Goal: Find contact information: Find contact information

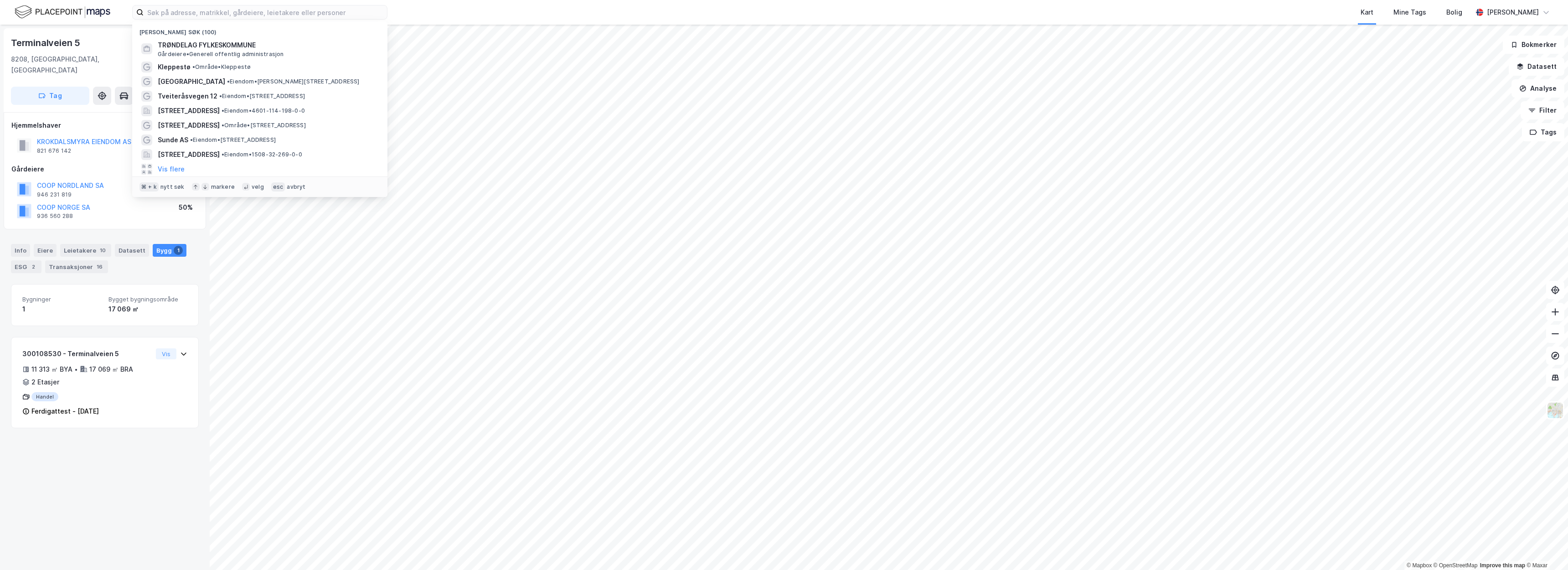
click at [170, 17] on input at bounding box center [265, 12] width 244 height 14
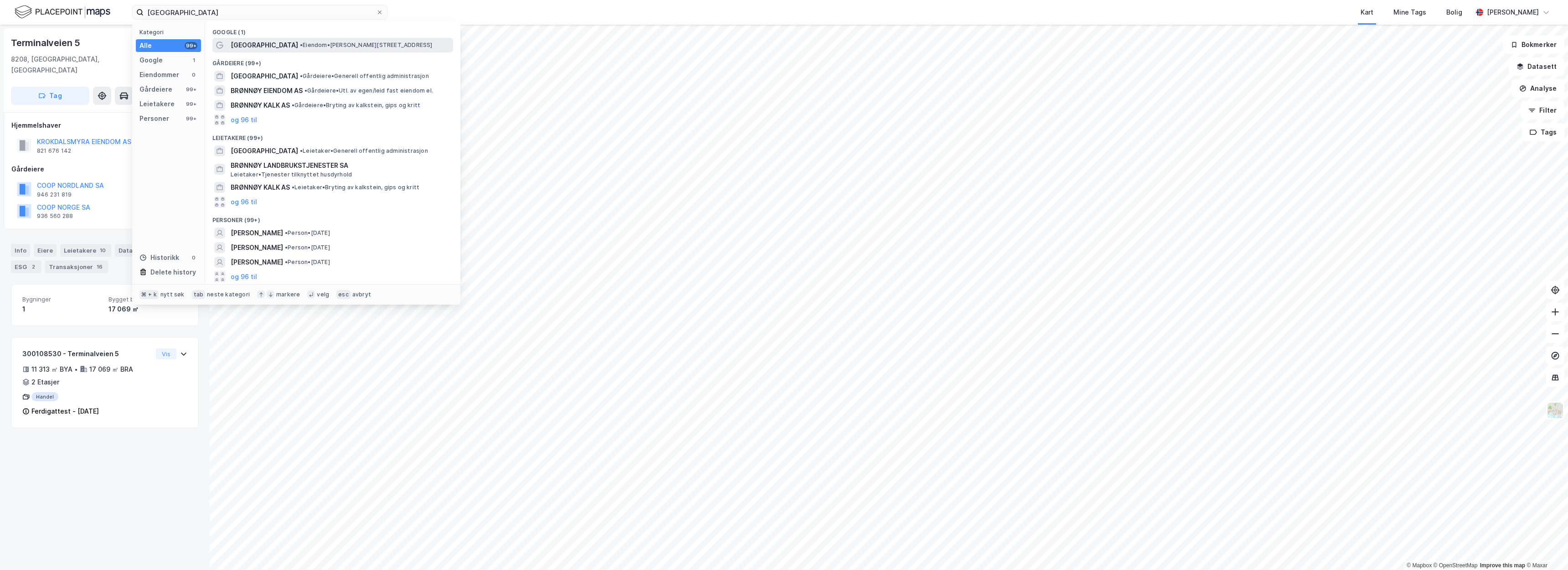
type input "[GEOGRAPHIC_DATA]"
click at [237, 48] on span "[GEOGRAPHIC_DATA]" at bounding box center [265, 45] width 67 height 11
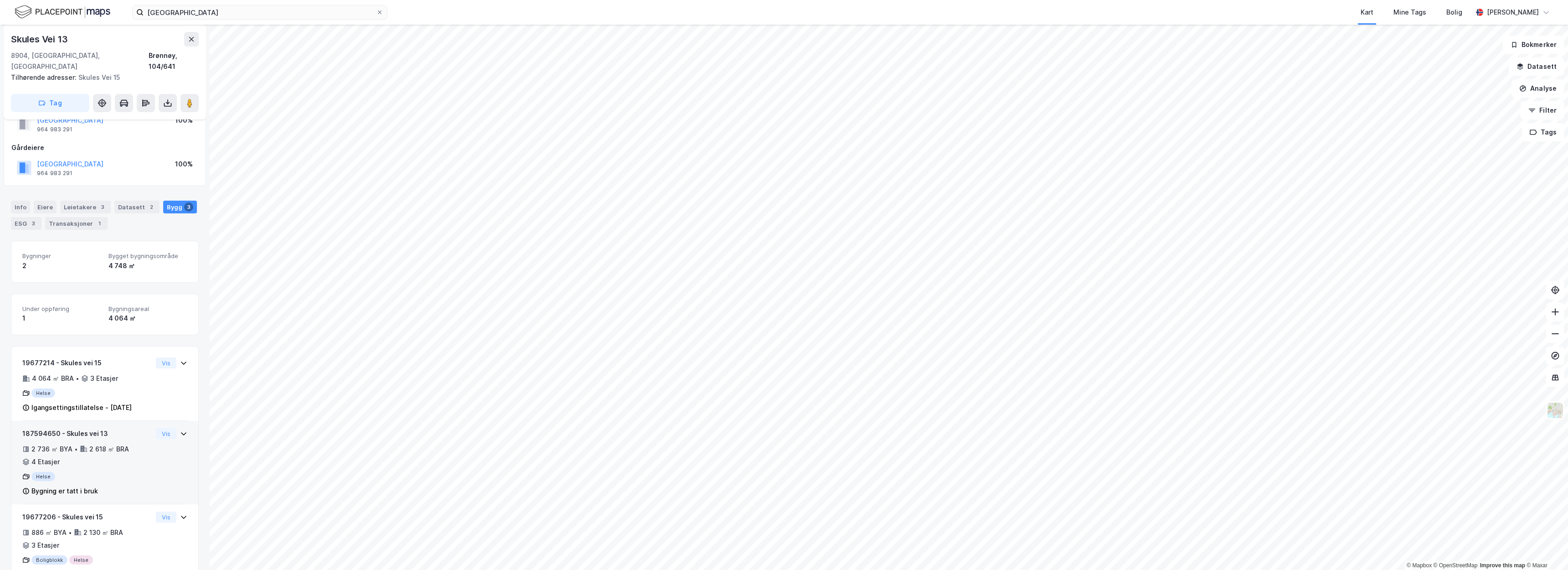
scroll to position [45, 0]
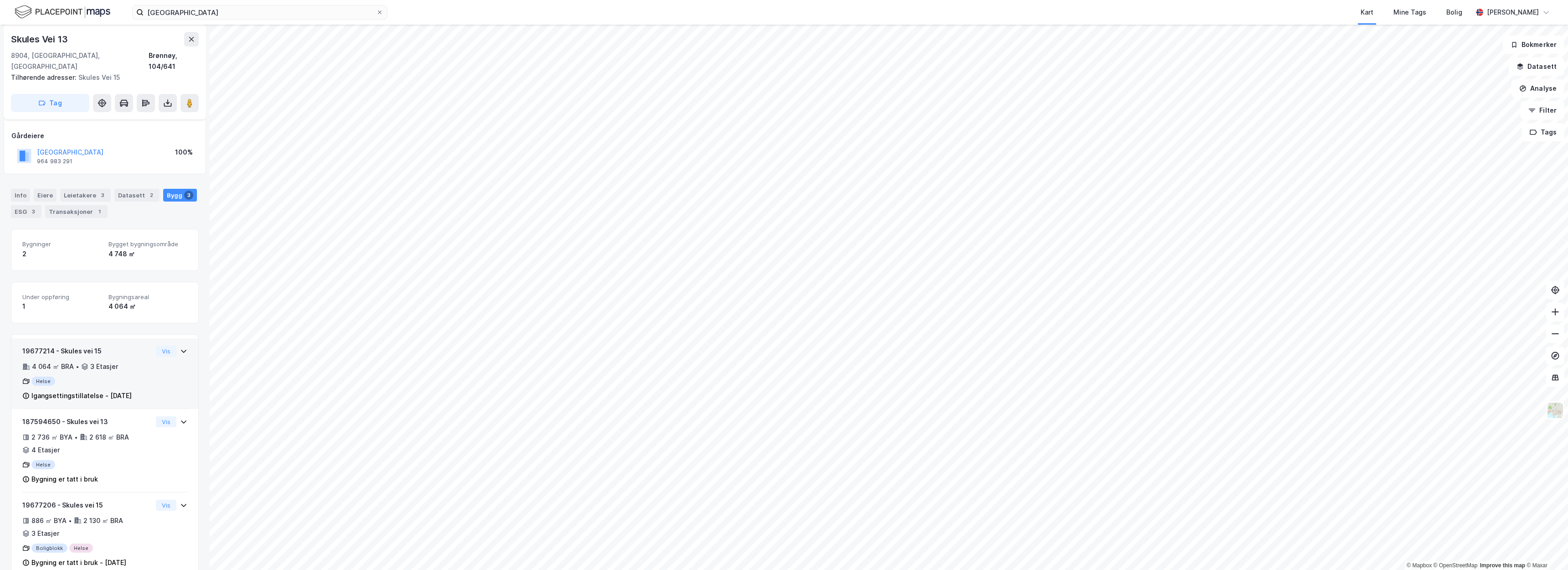
click at [107, 361] on div "3 Etasjer" at bounding box center [104, 366] width 28 height 11
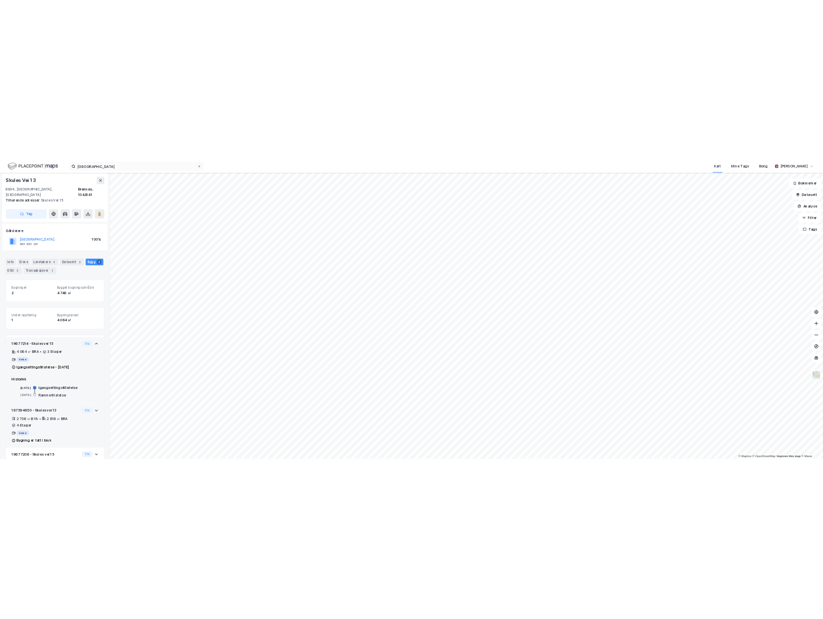
scroll to position [109, 0]
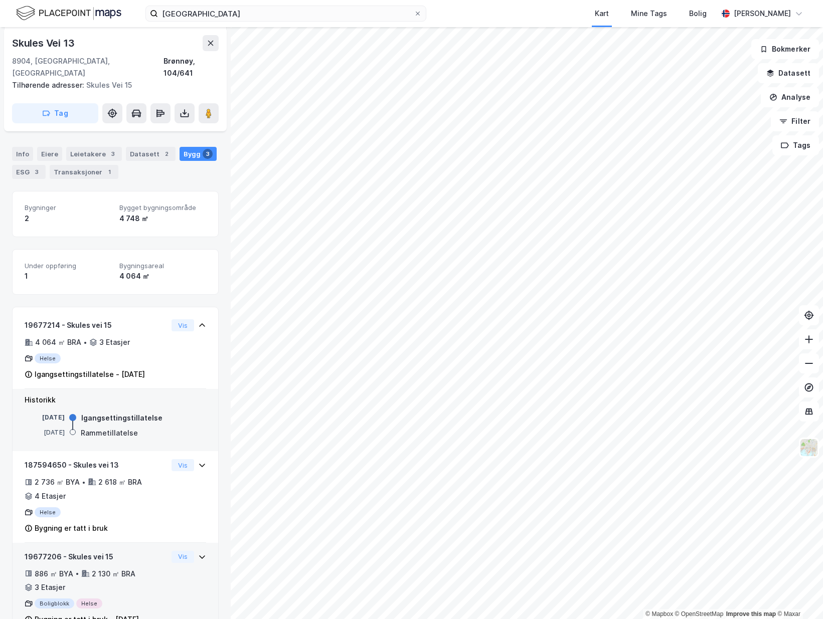
click at [131, 551] on div "19677206 - Skules vei 15 886 ㎡ BYA • 2 130 ㎡ BRA • 3 Etasjer Boligblokk Helse B…" at bounding box center [96, 588] width 143 height 75
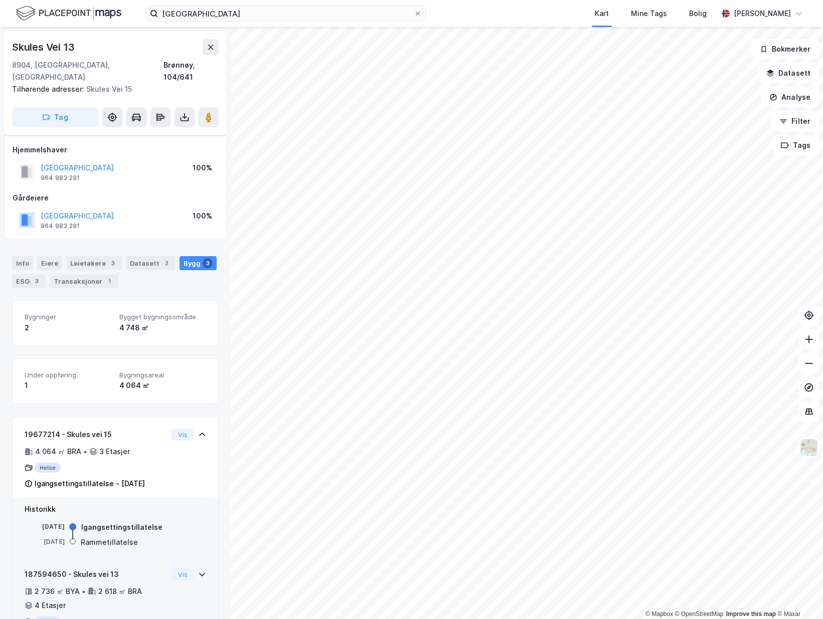
scroll to position [192, 0]
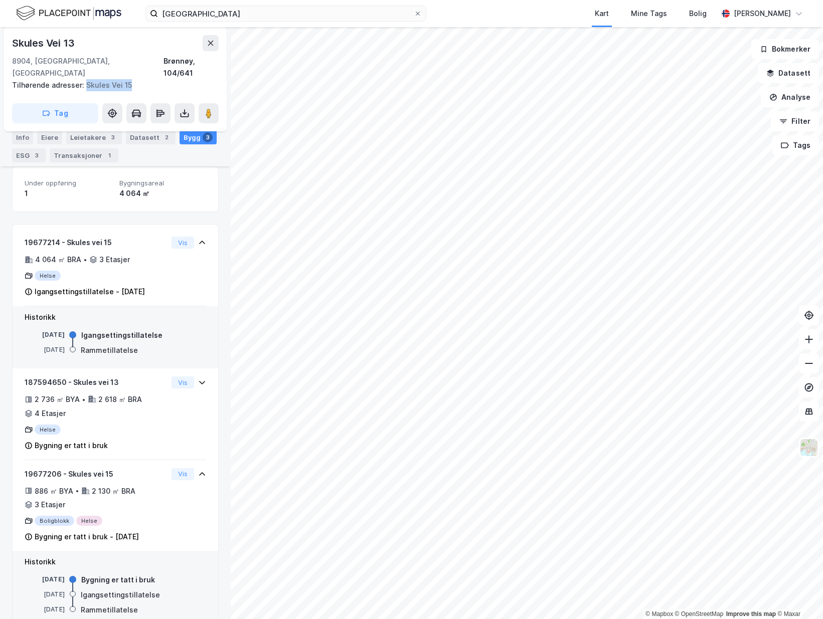
drag, startPoint x: 128, startPoint y: 73, endPoint x: 83, endPoint y: 73, distance: 45.1
click at [83, 79] on div "Tilhørende adresser: [STREET_ADDRESS]" at bounding box center [111, 85] width 199 height 12
copy div "Skules Vei 15"
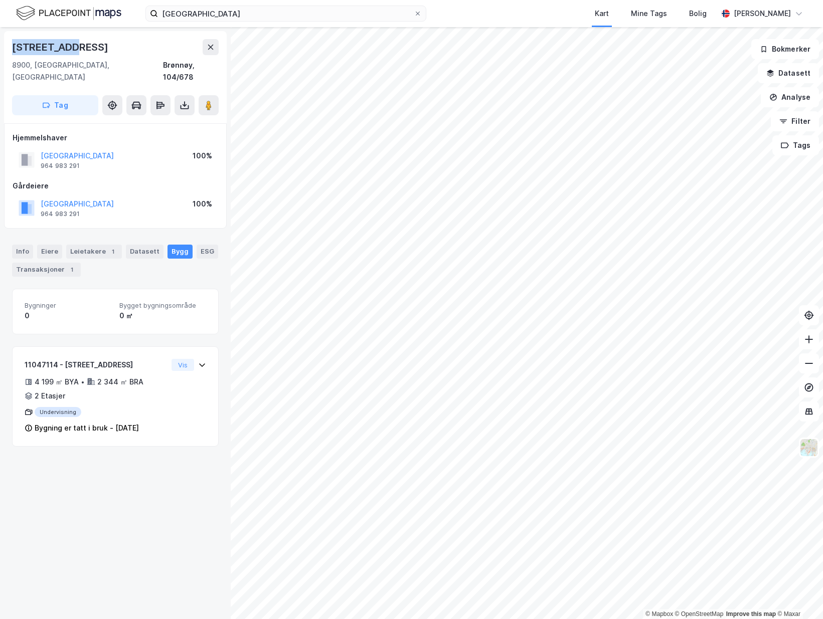
drag, startPoint x: 70, startPoint y: 47, endPoint x: 12, endPoint y: 48, distance: 57.7
click at [12, 48] on div "[STREET_ADDRESS]" at bounding box center [61, 47] width 98 height 16
copy div "[STREET_ADDRESS]"
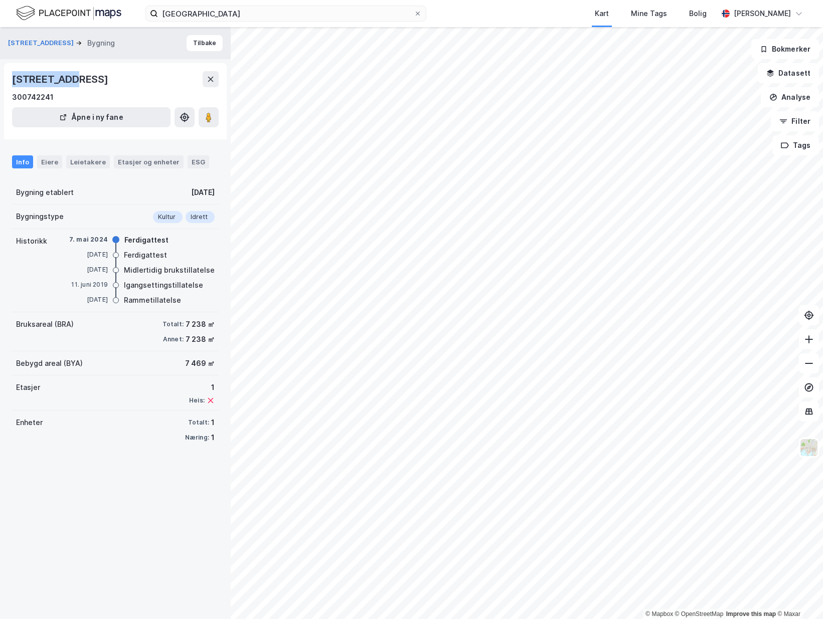
drag, startPoint x: 67, startPoint y: 78, endPoint x: 8, endPoint y: 73, distance: 59.9
click at [8, 73] on div "[STREET_ADDRESS][GEOGRAPHIC_DATA] [GEOGRAPHIC_DATA] i ny fane" at bounding box center [115, 101] width 223 height 76
copy div "[STREET_ADDRESS]"
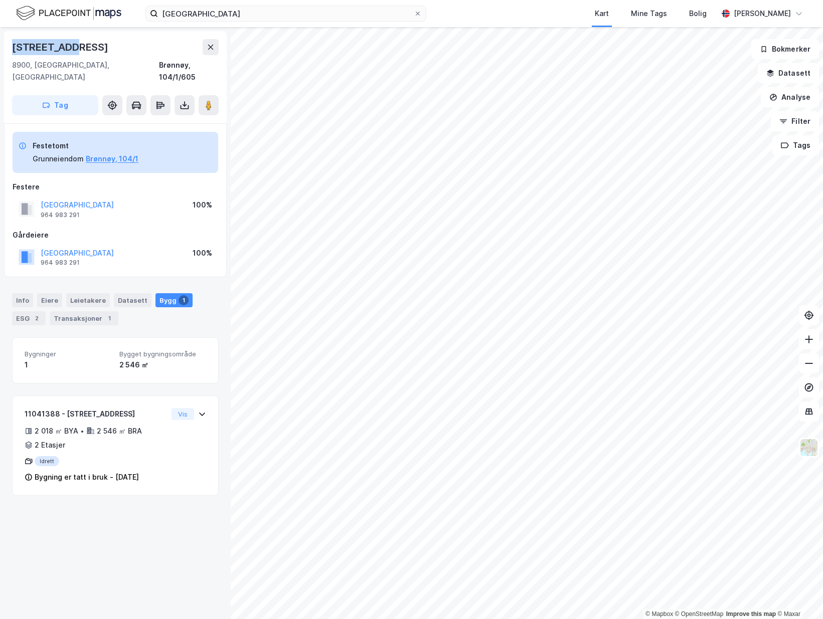
drag, startPoint x: 67, startPoint y: 48, endPoint x: 0, endPoint y: 45, distance: 67.3
click at [0, 45] on div "[STREET_ADDRESS], [GEOGRAPHIC_DATA] [GEOGRAPHIC_DATA], 104/1/605 Tag Festetomt …" at bounding box center [115, 323] width 231 height 592
copy div "[STREET_ADDRESS]"
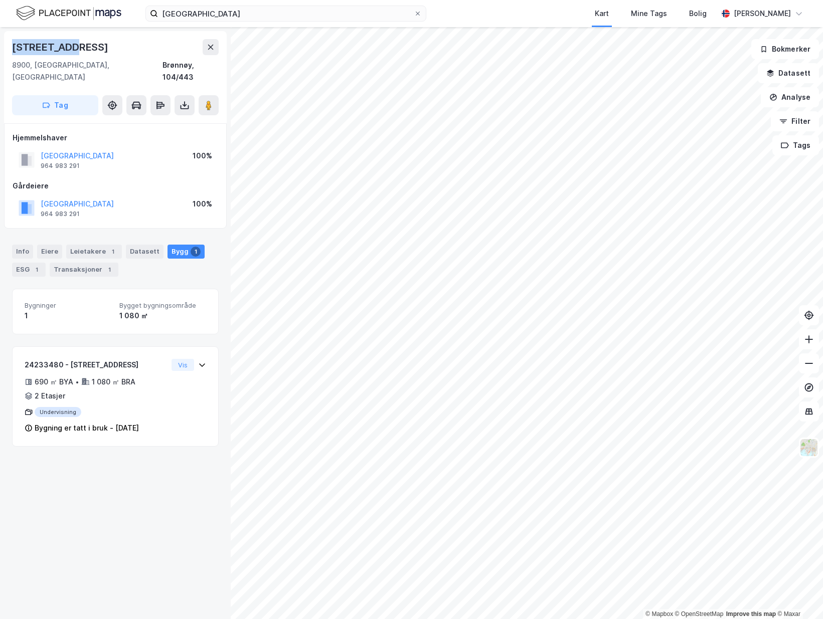
drag, startPoint x: 71, startPoint y: 47, endPoint x: 5, endPoint y: 46, distance: 65.7
click at [5, 46] on div "[STREET_ADDRESS]" at bounding box center [115, 77] width 223 height 92
copy div "[STREET_ADDRESS]"
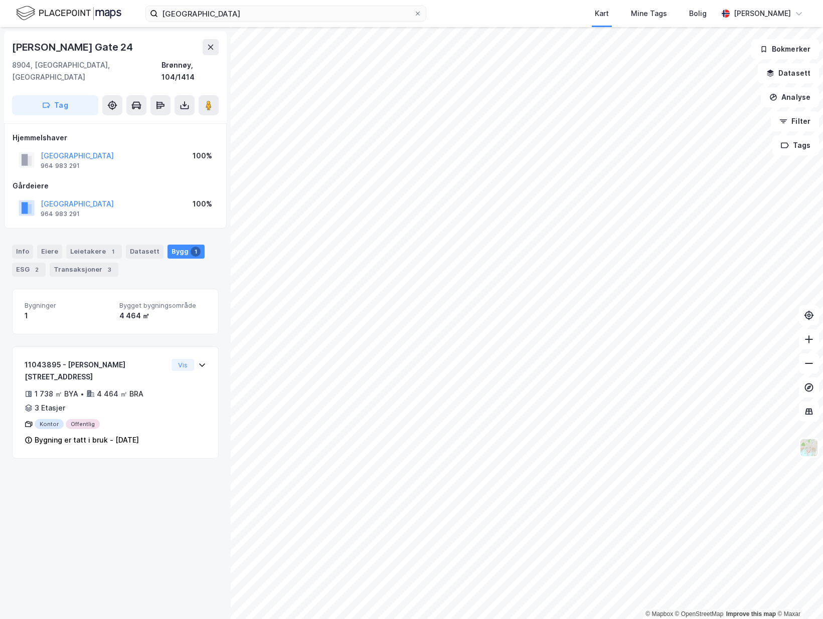
drag, startPoint x: 127, startPoint y: 45, endPoint x: 12, endPoint y: 48, distance: 114.9
click at [12, 48] on div "[PERSON_NAME] Gate 24" at bounding box center [115, 47] width 207 height 16
copy div "[PERSON_NAME] Gate 24"
click at [132, 59] on div "[STREET_ADDRESS]" at bounding box center [115, 71] width 207 height 24
drag, startPoint x: 91, startPoint y: 201, endPoint x: 40, endPoint y: 188, distance: 52.8
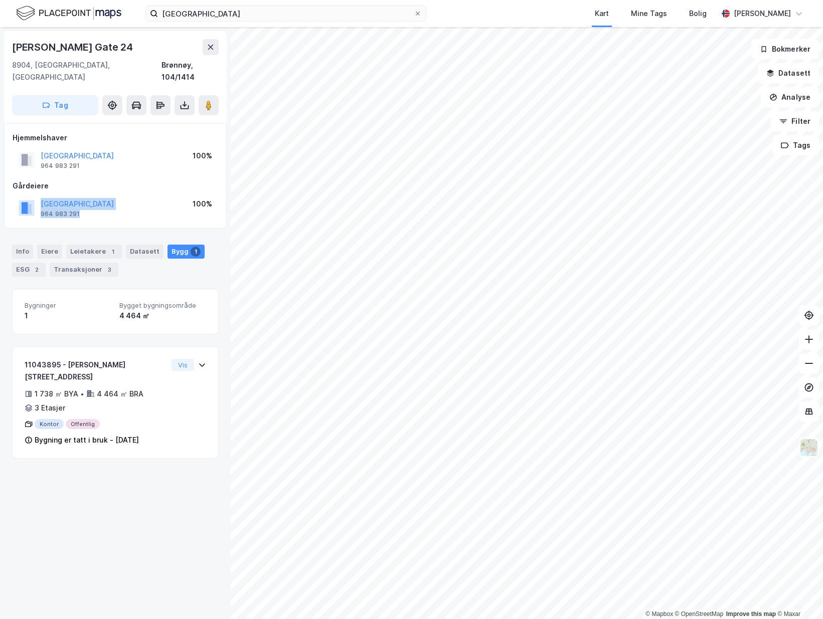
click at [40, 198] on div "[GEOGRAPHIC_DATA] 964 983 291" at bounding box center [66, 208] width 95 height 20
copy div "[GEOGRAPHIC_DATA] 964 983 291"
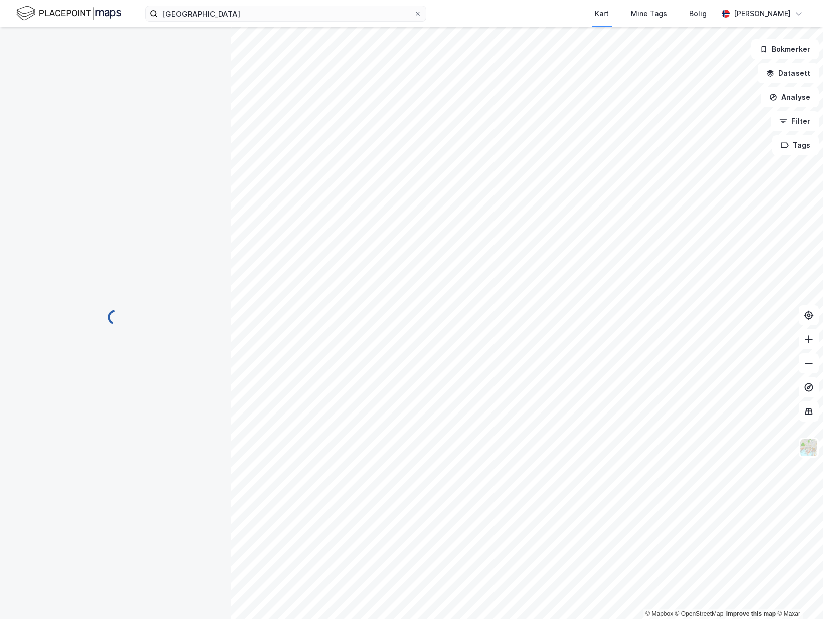
scroll to position [56, 0]
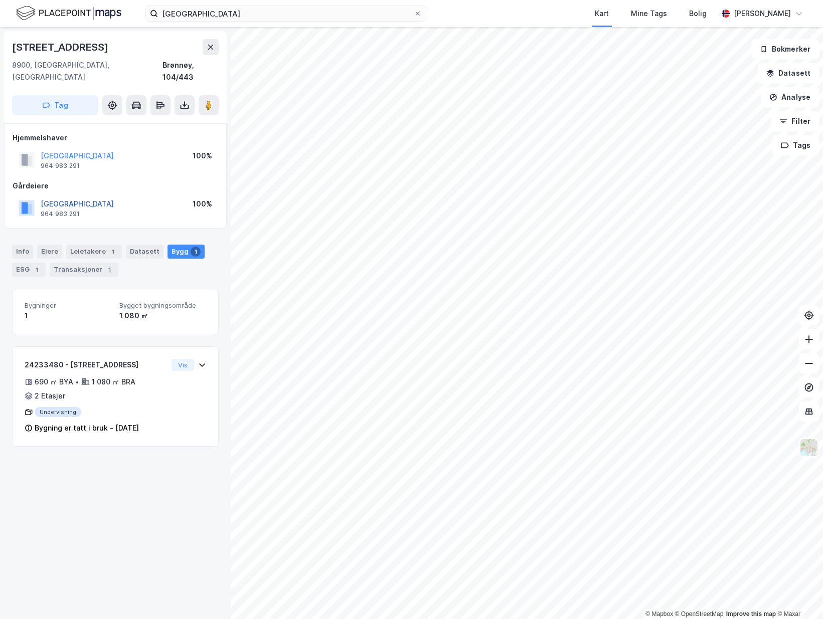
click at [0, 0] on button "[GEOGRAPHIC_DATA]" at bounding box center [0, 0] width 0 height 0
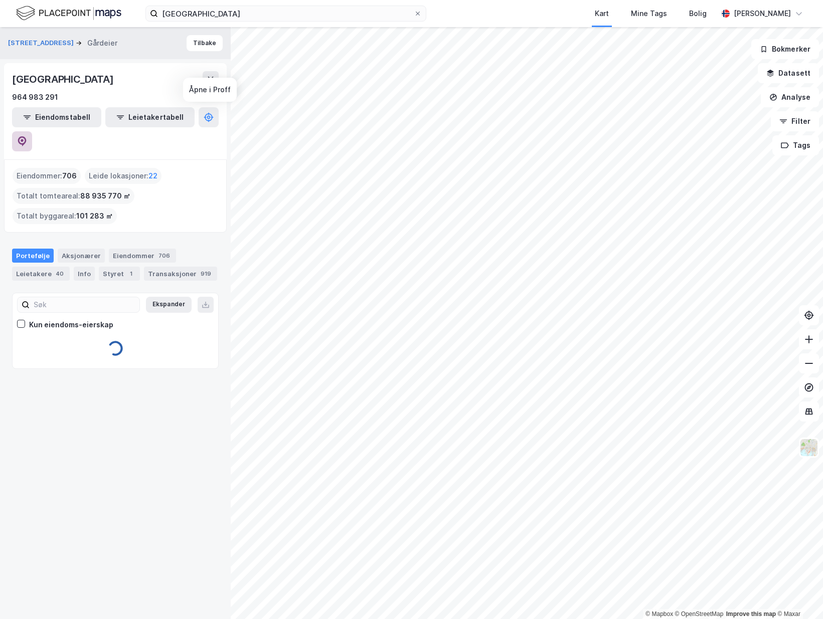
click at [24, 139] on icon at bounding box center [22, 140] width 3 height 3
